Goal: Information Seeking & Learning: Learn about a topic

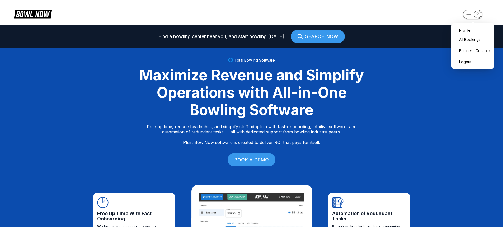
click at [252, 12] on icon "button" at bounding box center [477, 14] width 7 height 7
click at [252, 52] on div "Business Console" at bounding box center [471, 50] width 37 height 9
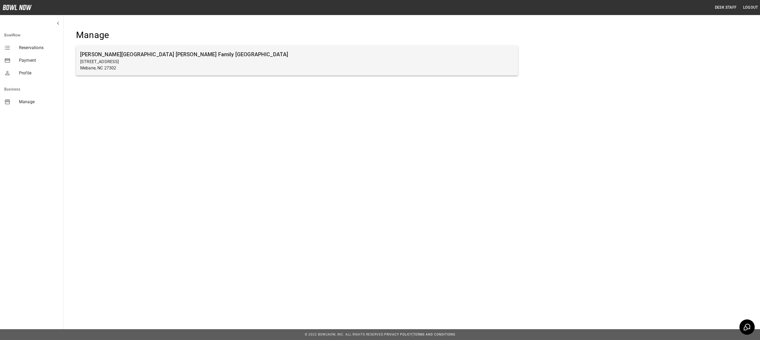
click at [132, 69] on p "Mebane, NC 27302" at bounding box center [296, 68] width 433 height 6
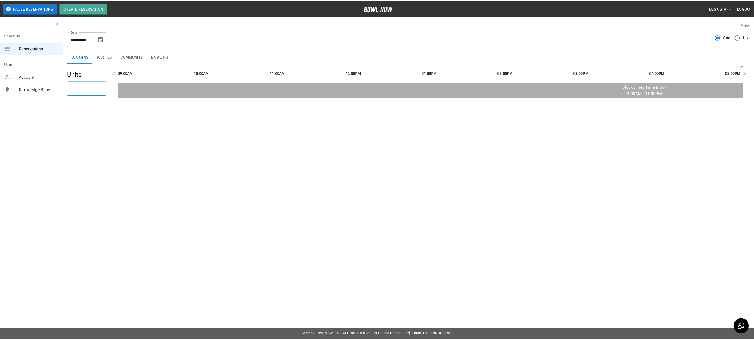
scroll to position [0, 612]
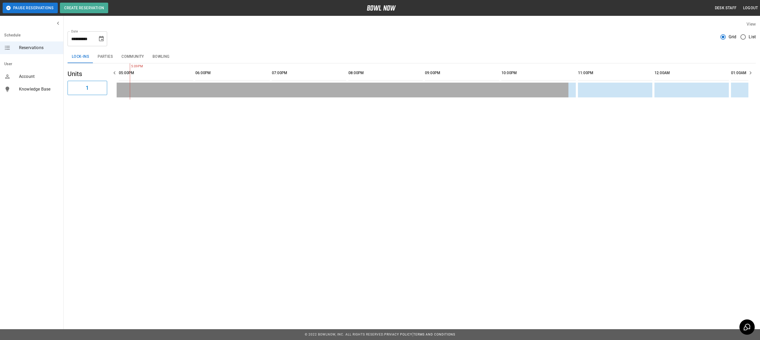
click at [156, 52] on button "Bowling" at bounding box center [161, 56] width 26 height 13
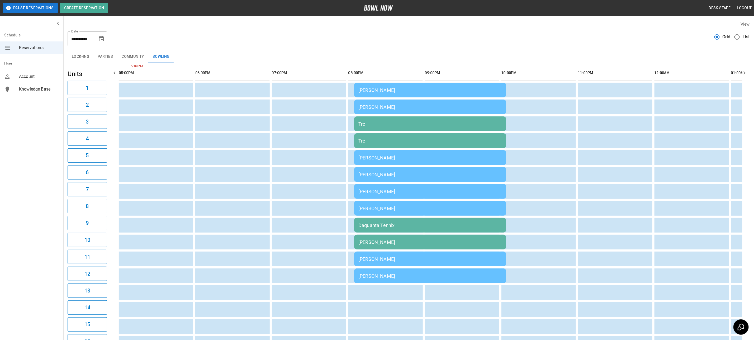
click at [101, 38] on icon "Choose date, selected date is Oct 4, 2025" at bounding box center [101, 39] width 6 height 6
click at [49, 86] on button "5" at bounding box center [48, 86] width 9 height 9
type input "**********"
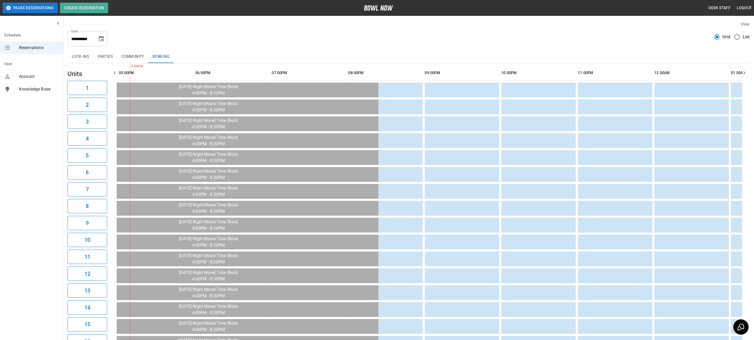
click at [49, 83] on div "Knowledge Base" at bounding box center [31, 89] width 63 height 13
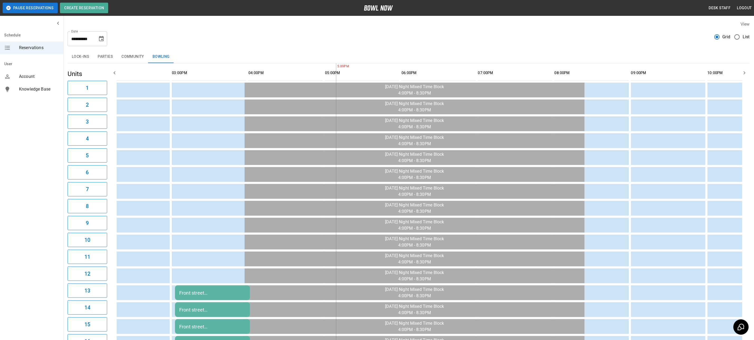
scroll to position [0, 0]
